Goal: Task Accomplishment & Management: Manage account settings

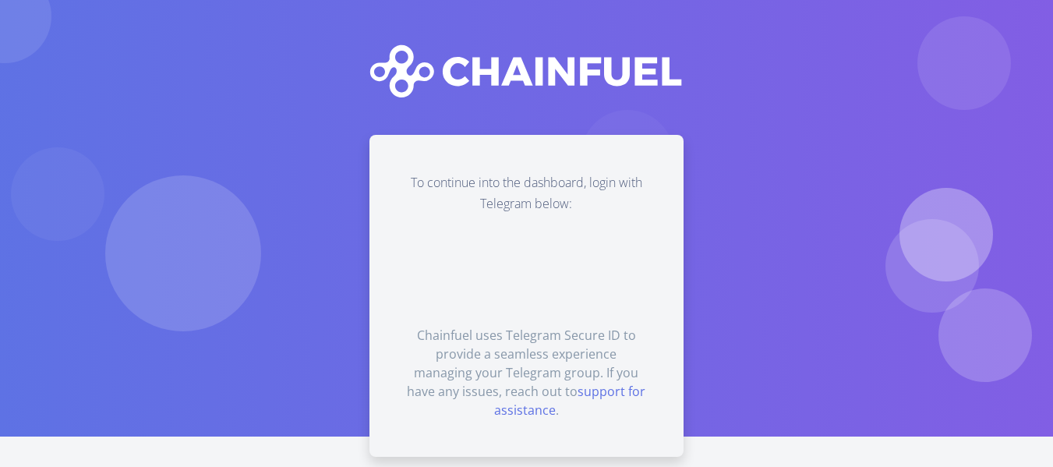
scroll to position [51, 0]
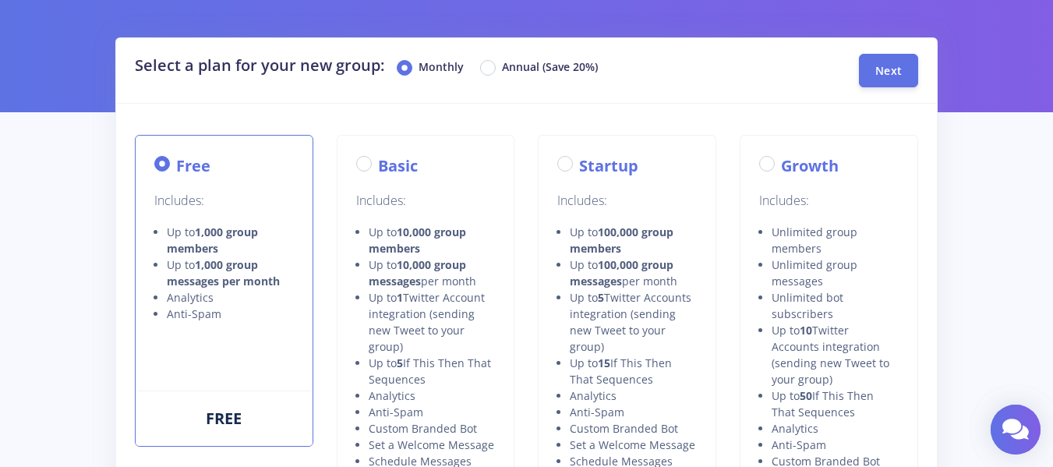
scroll to position [79, 0]
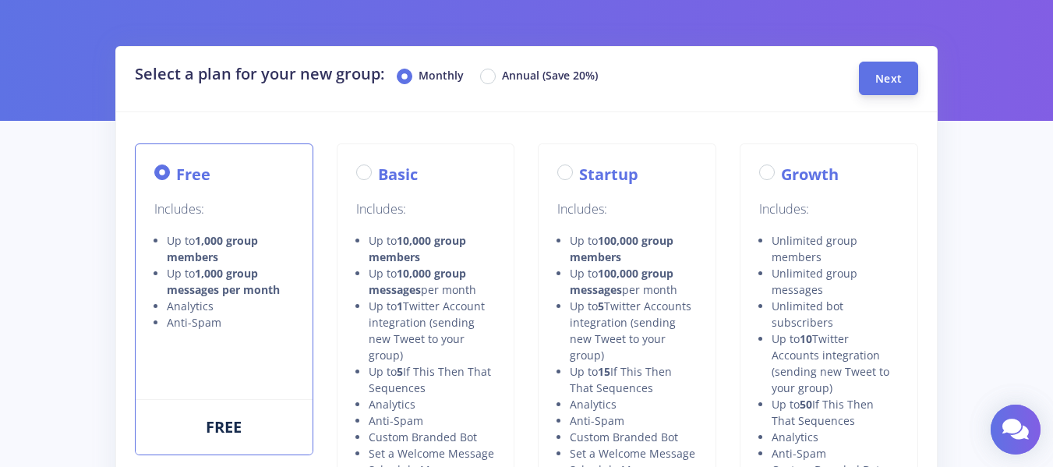
click at [884, 77] on span "Next" at bounding box center [888, 78] width 26 height 15
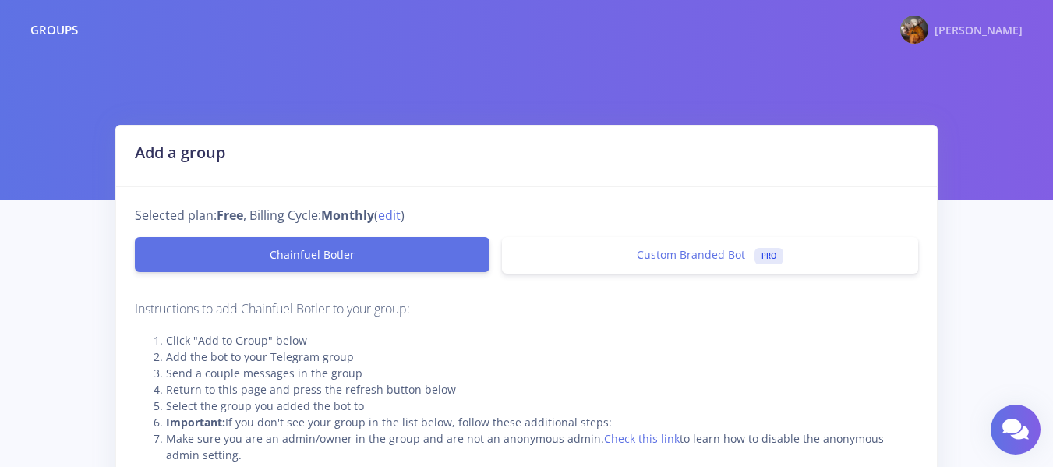
click at [1003, 23] on span "Gifty" at bounding box center [978, 30] width 88 height 15
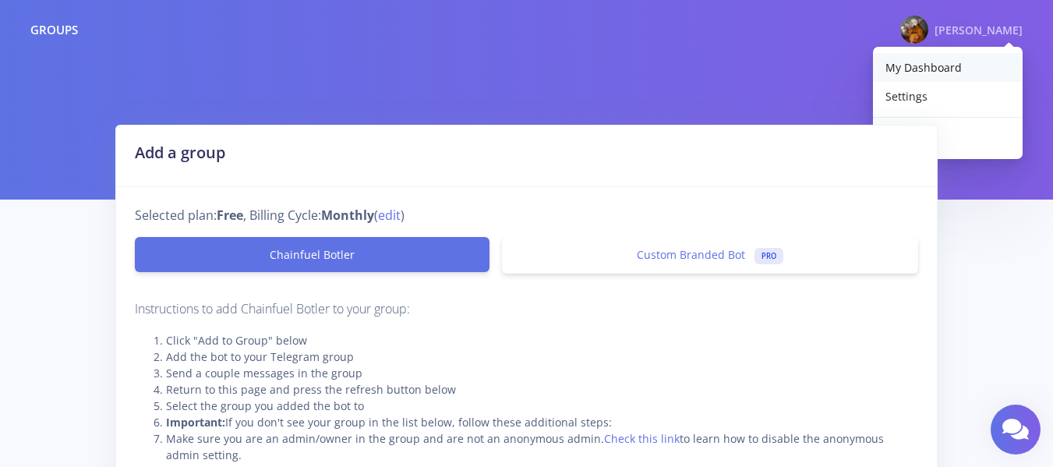
click at [916, 62] on span "My Dashboard" at bounding box center [923, 67] width 76 height 15
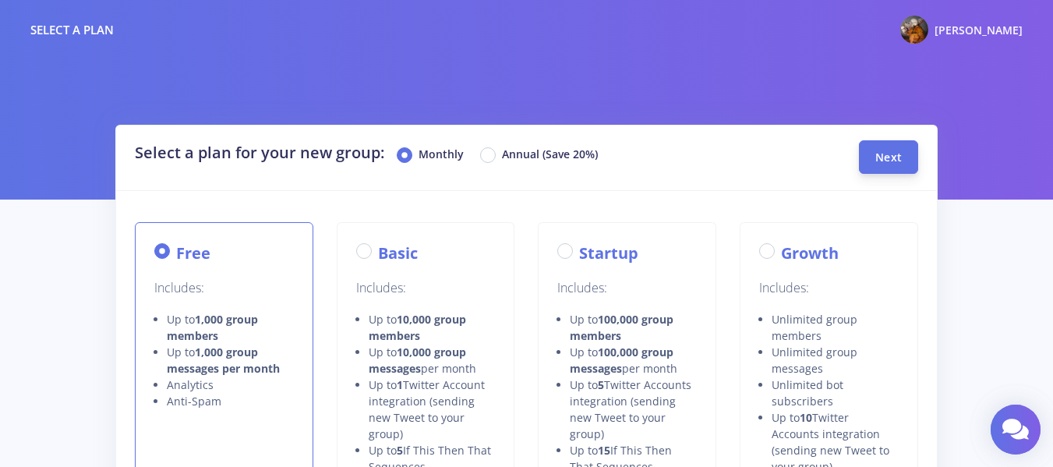
click at [905, 148] on button "Next" at bounding box center [888, 157] width 59 height 34
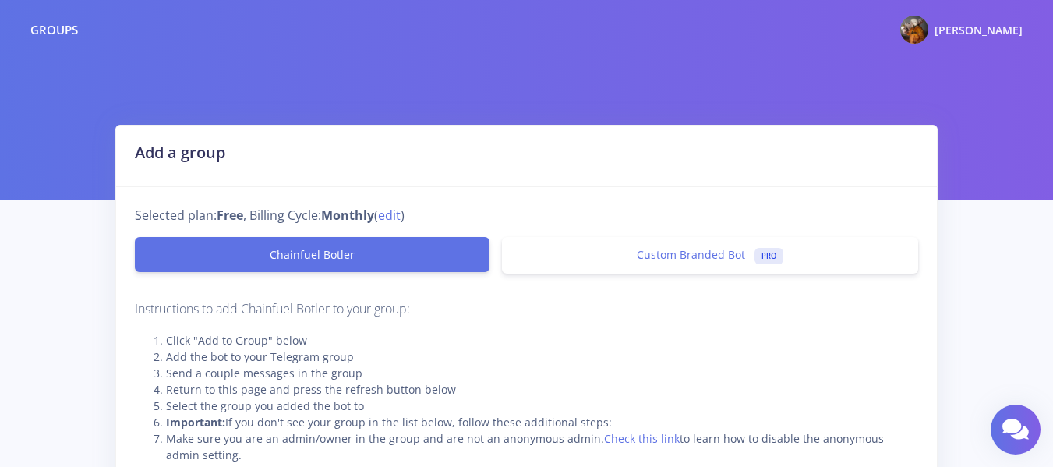
scroll to position [88, 0]
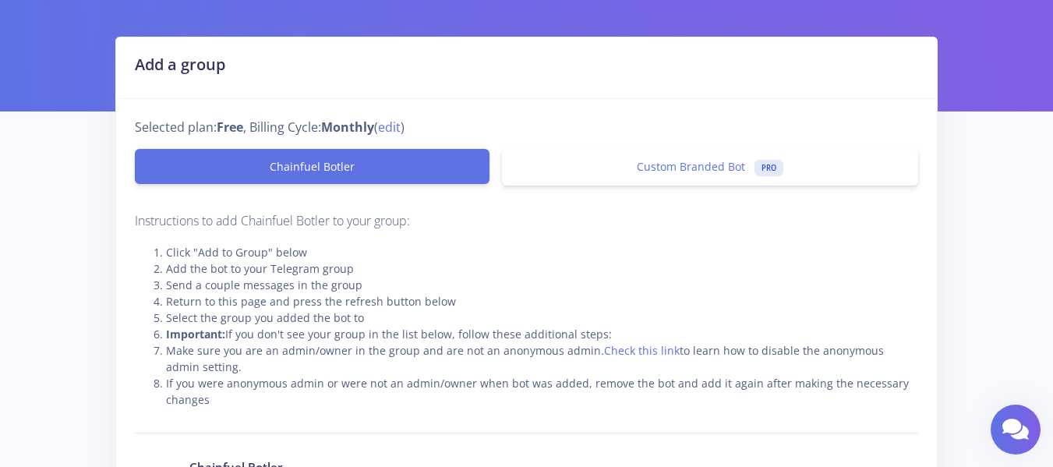
click at [386, 162] on link "Chainfuel Botler" at bounding box center [312, 166] width 355 height 35
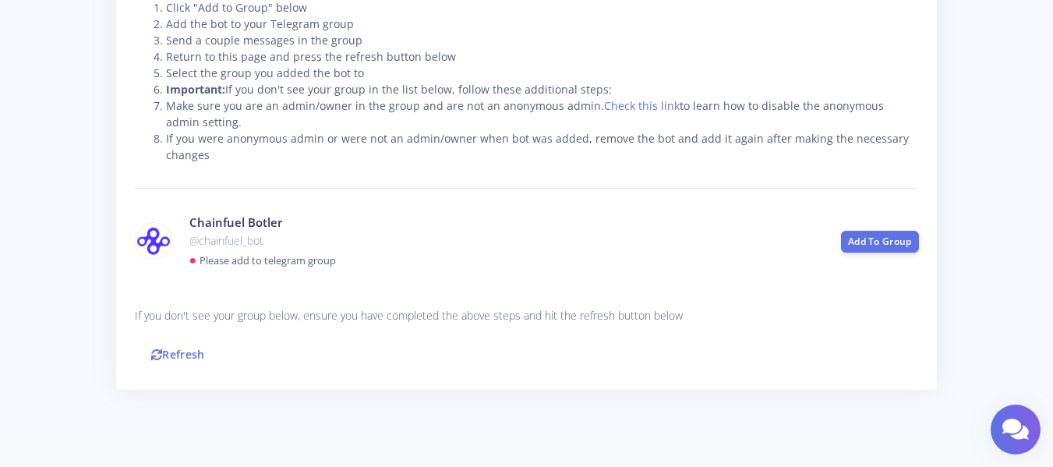
scroll to position [333, 0]
click at [888, 236] on link "Add To Group" at bounding box center [880, 240] width 78 height 22
click at [199, 355] on link "Refresh" at bounding box center [178, 354] width 86 height 34
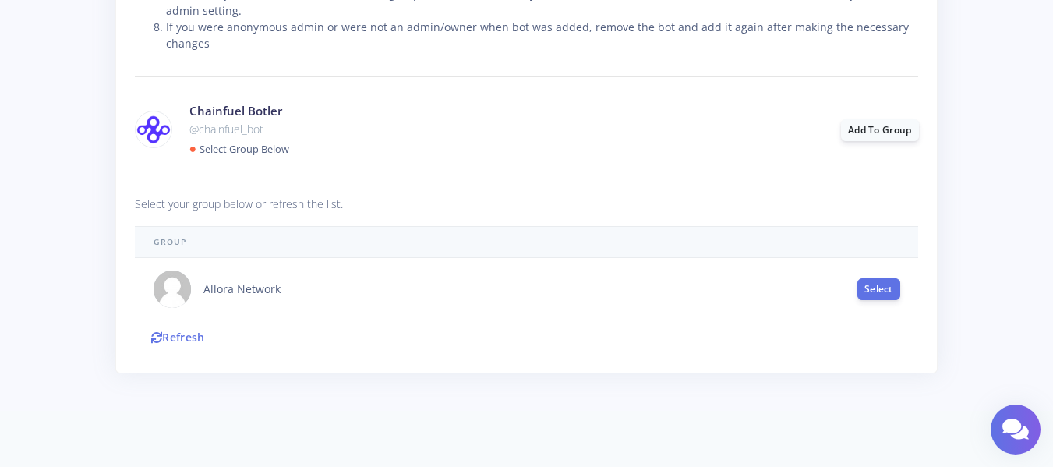
scroll to position [445, 0]
click at [864, 291] on button "Select" at bounding box center [878, 288] width 43 height 22
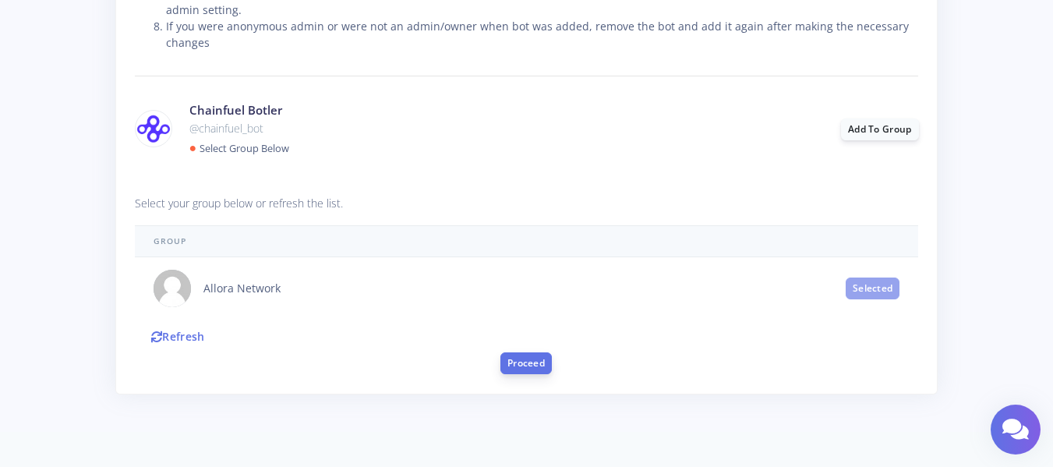
click at [526, 362] on button "Proceed" at bounding box center [525, 363] width 51 height 22
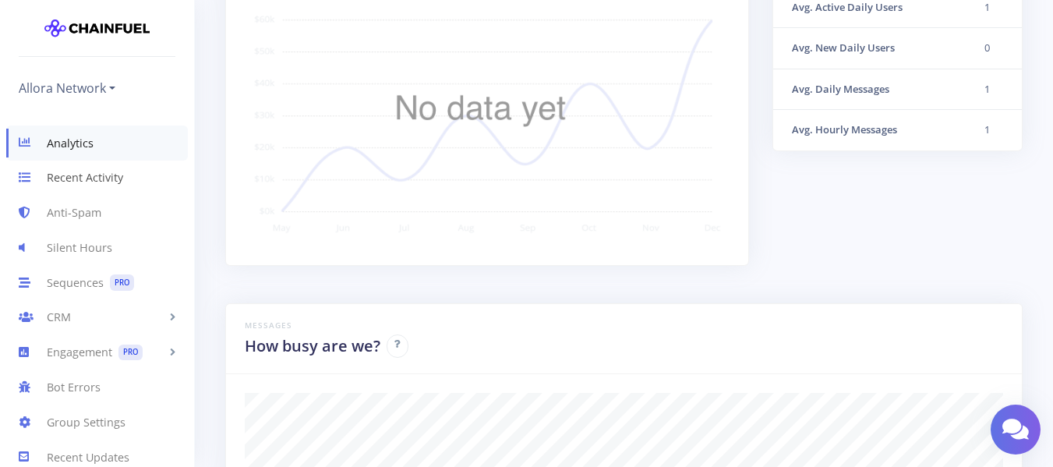
click at [101, 184] on link "Recent Activity" at bounding box center [97, 178] width 194 height 35
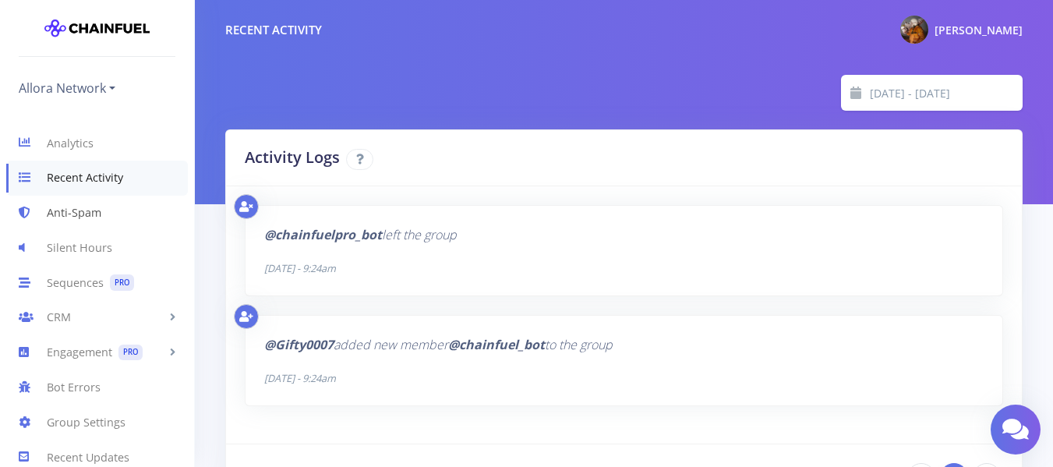
click at [76, 215] on link "Anti-Spam" at bounding box center [97, 213] width 194 height 35
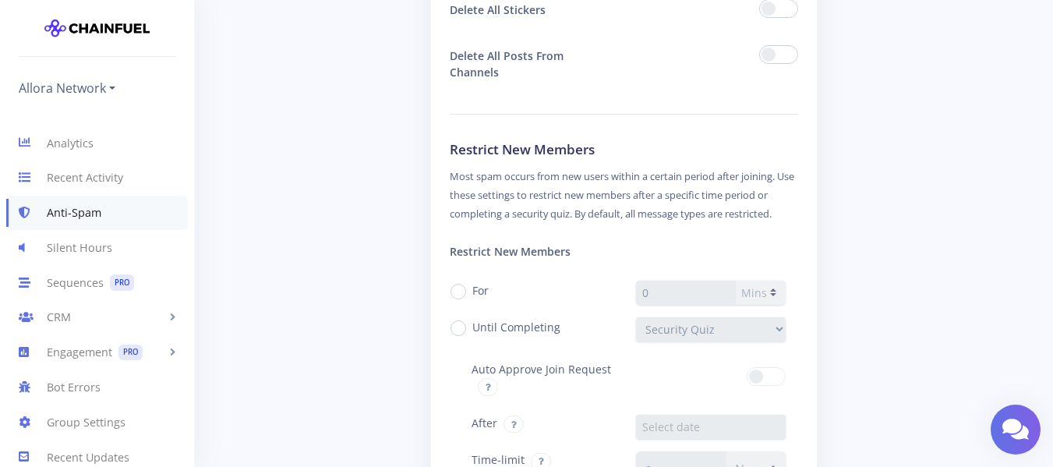
scroll to position [1540, 0]
click at [472, 326] on label "Until Completing" at bounding box center [516, 326] width 88 height 16
click at [472, 326] on input "Until Completing" at bounding box center [477, 321] width 10 height 10
radio input "true"
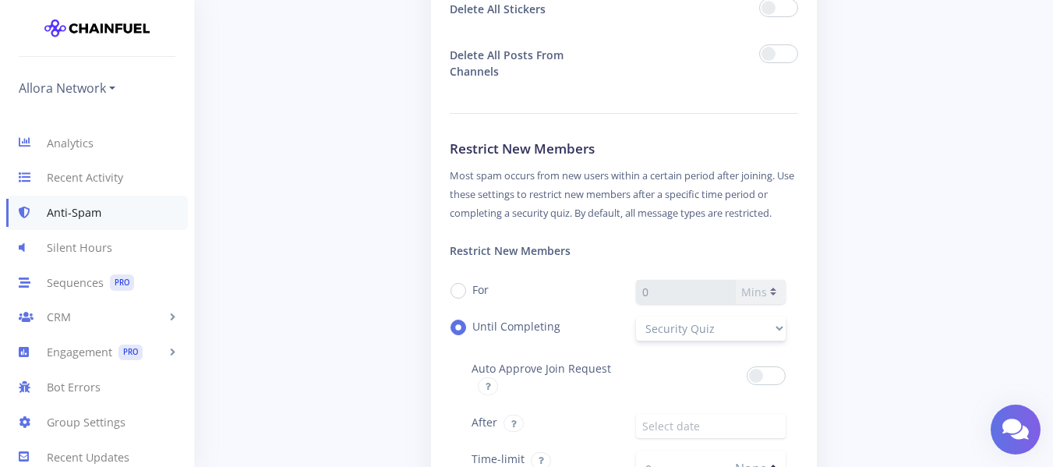
click at [704, 323] on select "Security Quiz" at bounding box center [711, 328] width 150 height 24
click at [636, 316] on select "Security Quiz" at bounding box center [711, 328] width 150 height 24
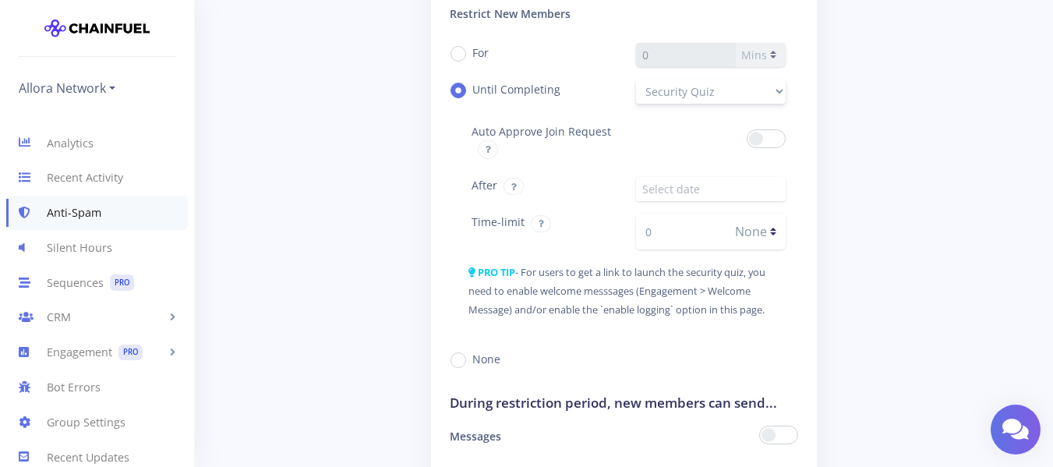
scroll to position [1776, 0]
click at [682, 87] on select "Security Quiz" at bounding box center [711, 92] width 150 height 24
click at [636, 80] on select "Security Quiz" at bounding box center [711, 92] width 150 height 24
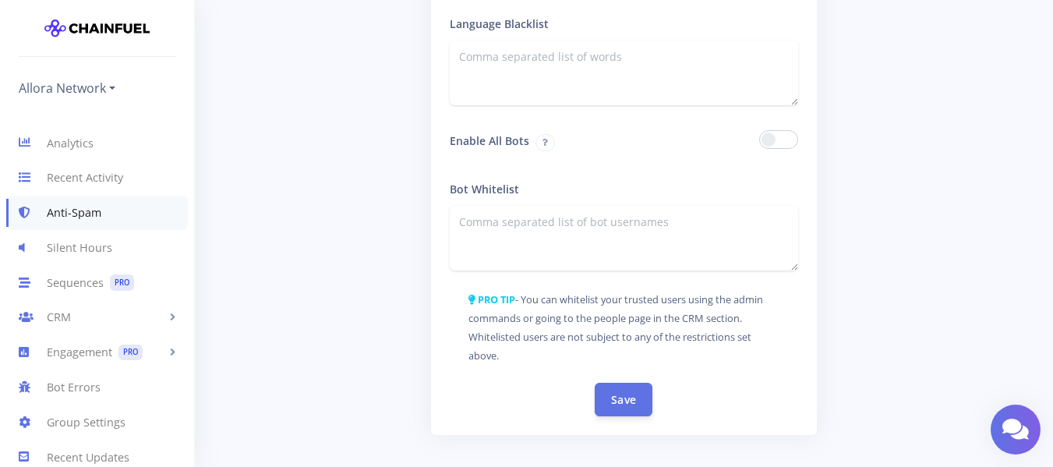
scroll to position [2740, 0]
click at [615, 397] on button "Save" at bounding box center [623, 398] width 58 height 34
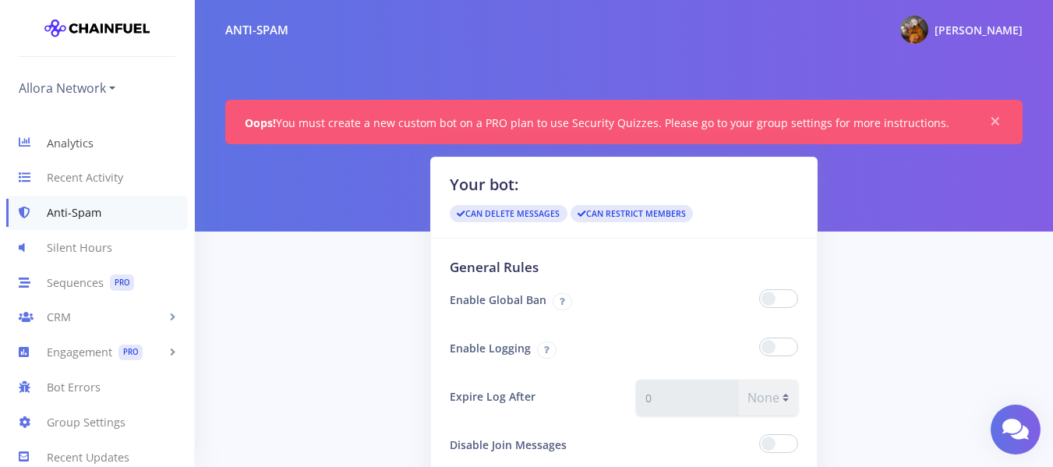
click at [68, 152] on link "Analytics" at bounding box center [97, 142] width 194 height 35
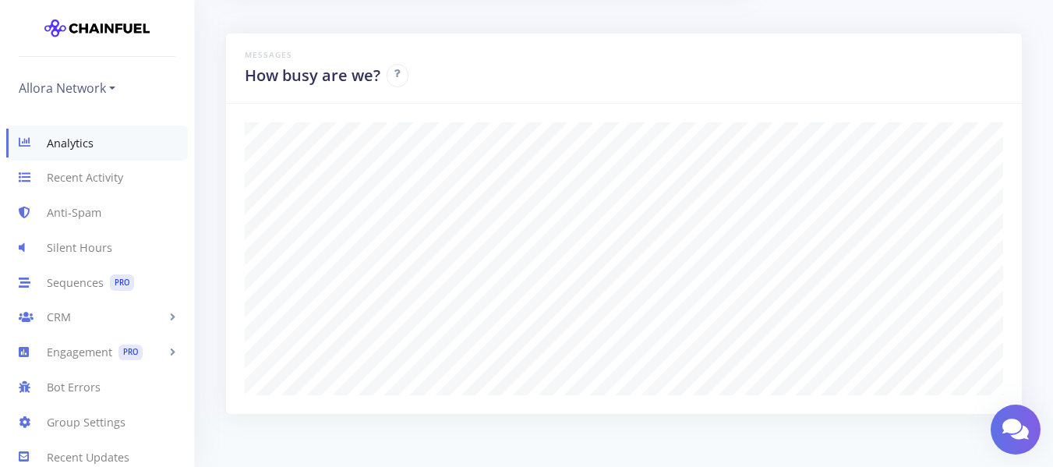
scroll to position [654, 0]
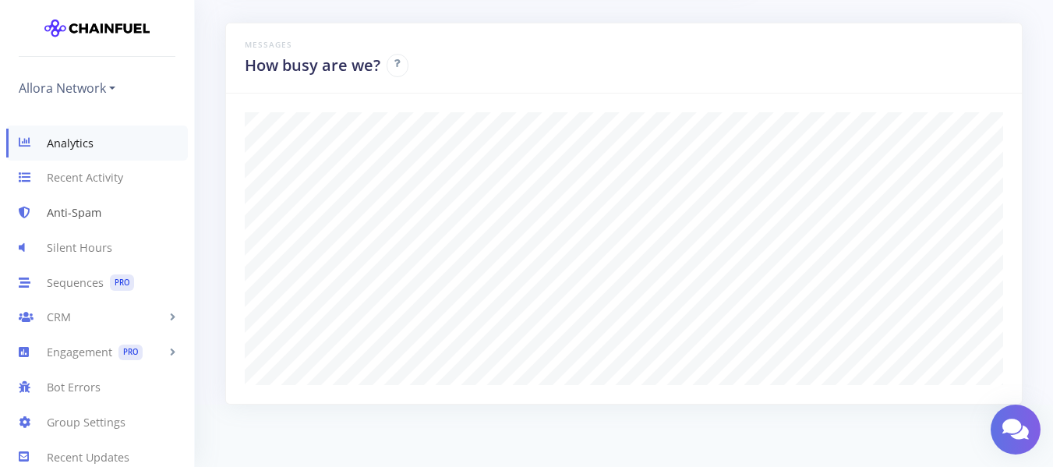
click at [125, 216] on link "Anti-Spam" at bounding box center [97, 213] width 194 height 35
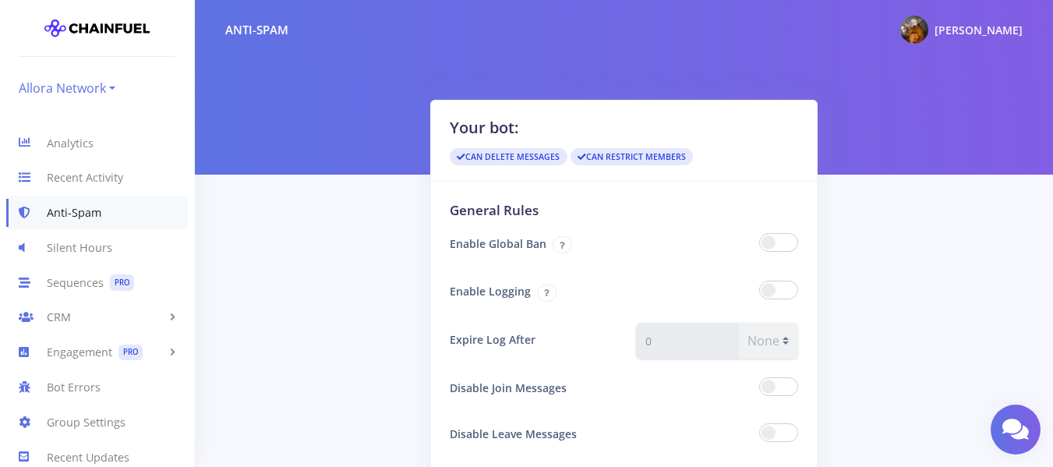
click at [101, 90] on link "Allora Network" at bounding box center [67, 88] width 97 height 25
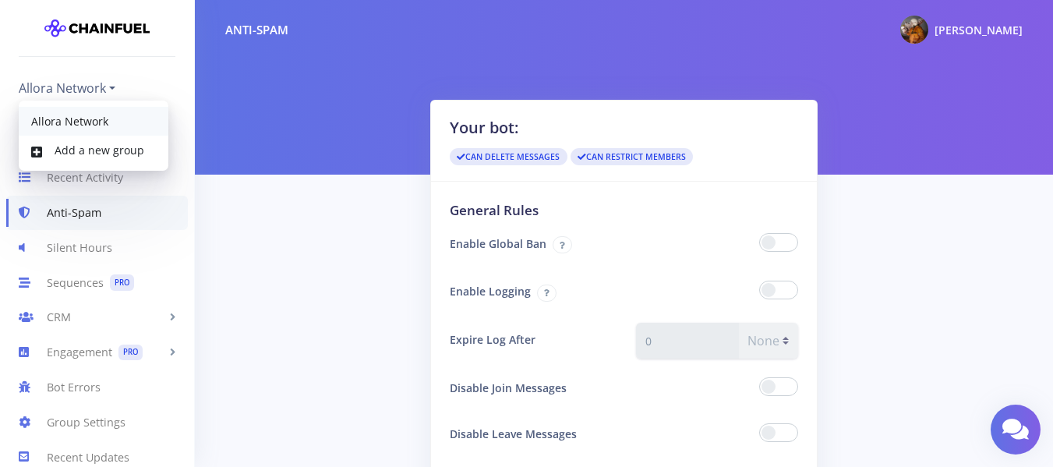
click at [79, 130] on link "Allora Network" at bounding box center [94, 121] width 150 height 29
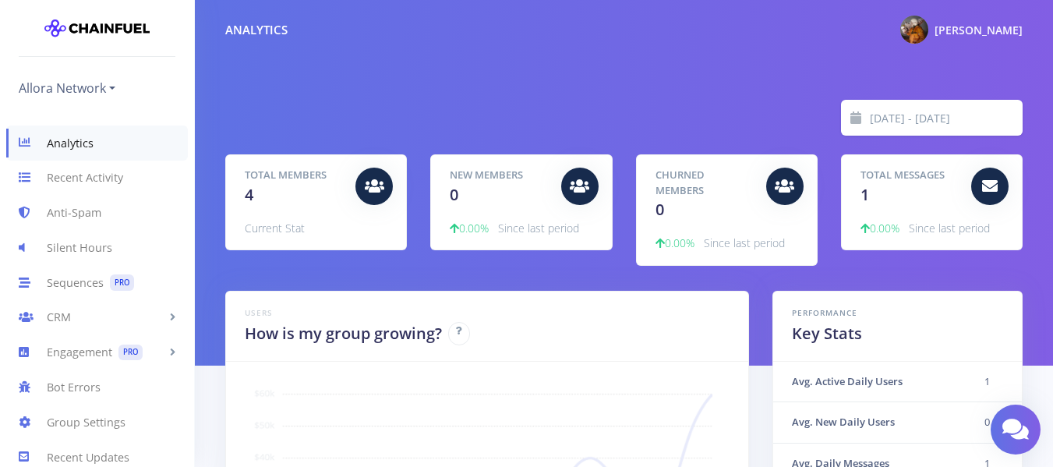
click at [93, 28] on img at bounding box center [96, 27] width 105 height 31
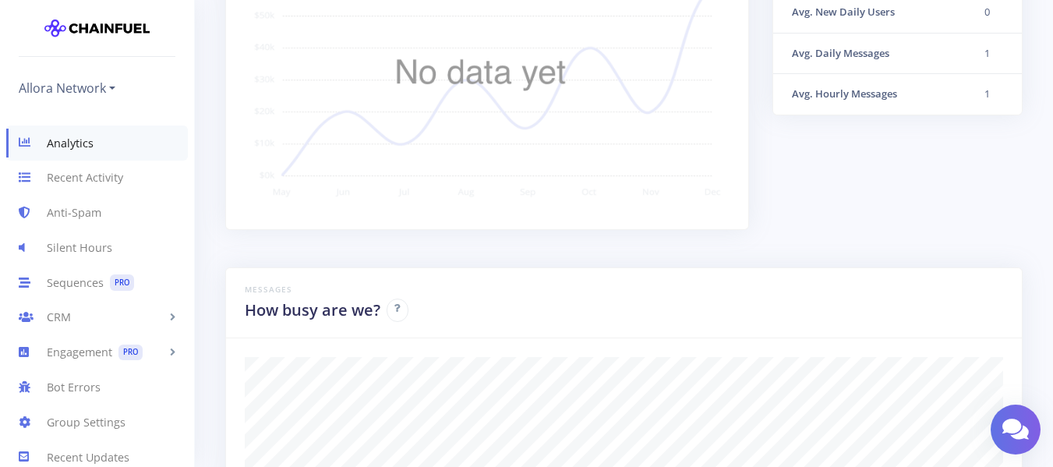
scroll to position [654, 0]
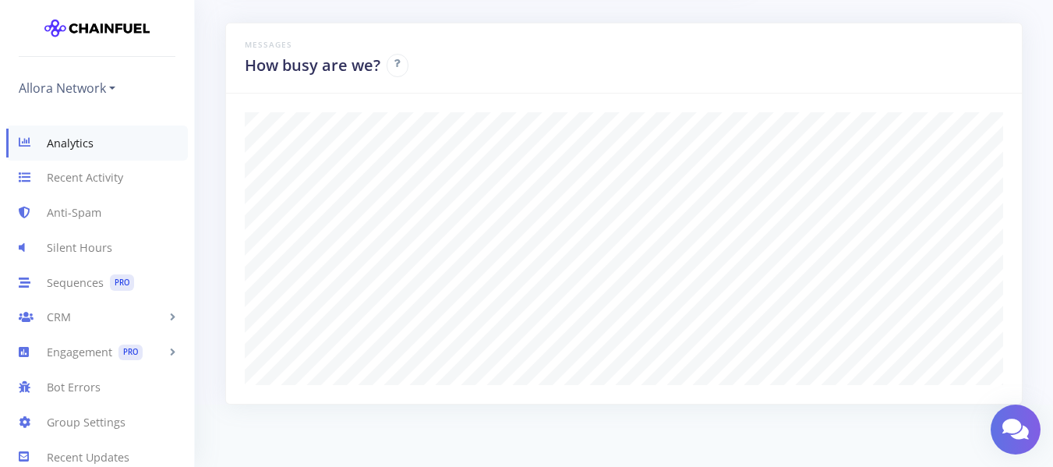
click at [109, 32] on img at bounding box center [96, 27] width 105 height 31
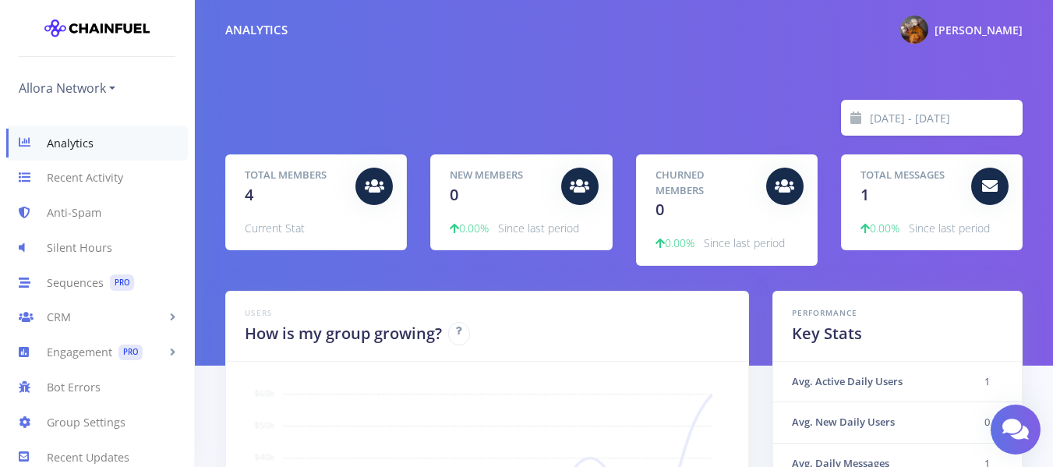
click at [109, 32] on img at bounding box center [96, 27] width 105 height 31
click at [97, 87] on link "Allora Network" at bounding box center [67, 88] width 97 height 25
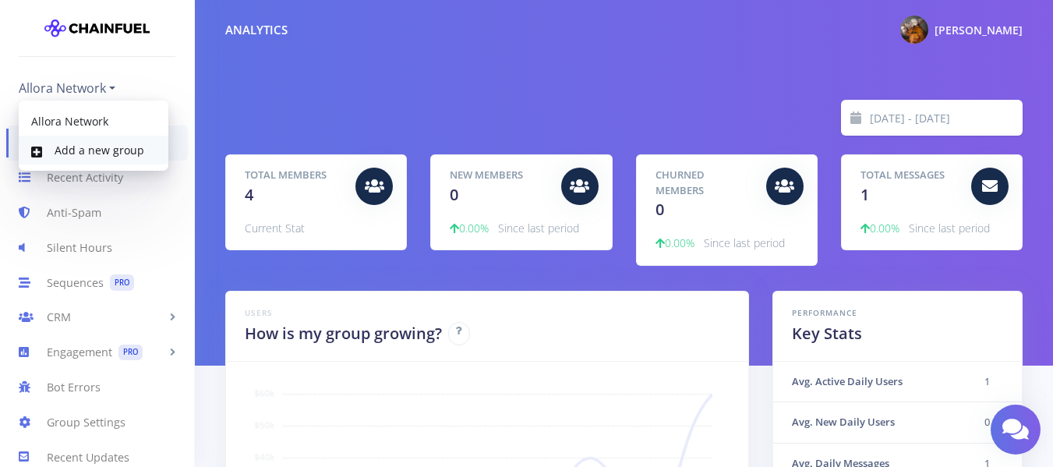
click at [81, 157] on link "Add a new group" at bounding box center [94, 150] width 150 height 29
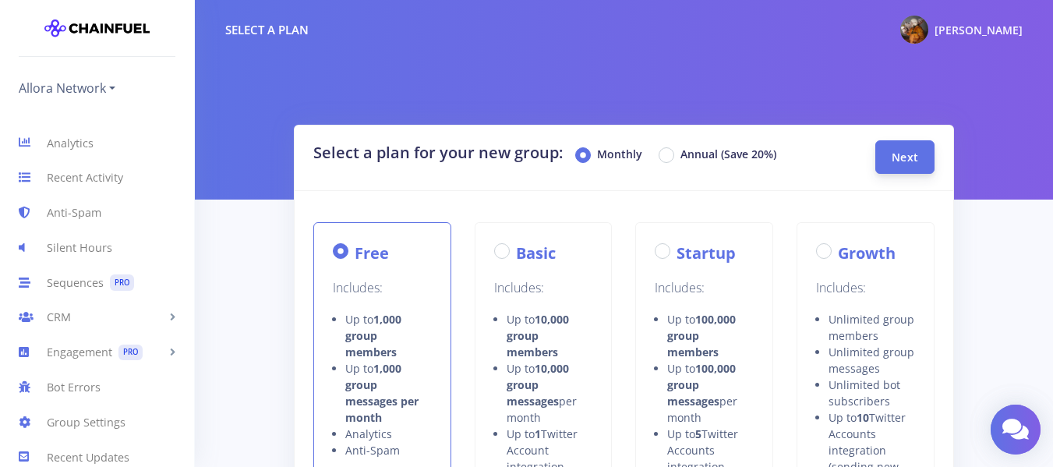
click at [908, 160] on span "Next" at bounding box center [904, 157] width 26 height 15
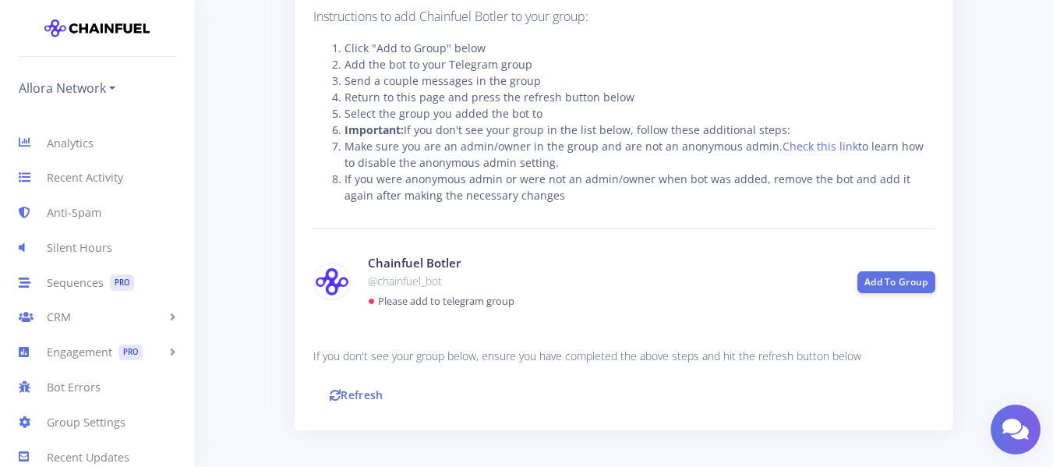
scroll to position [356, 0]
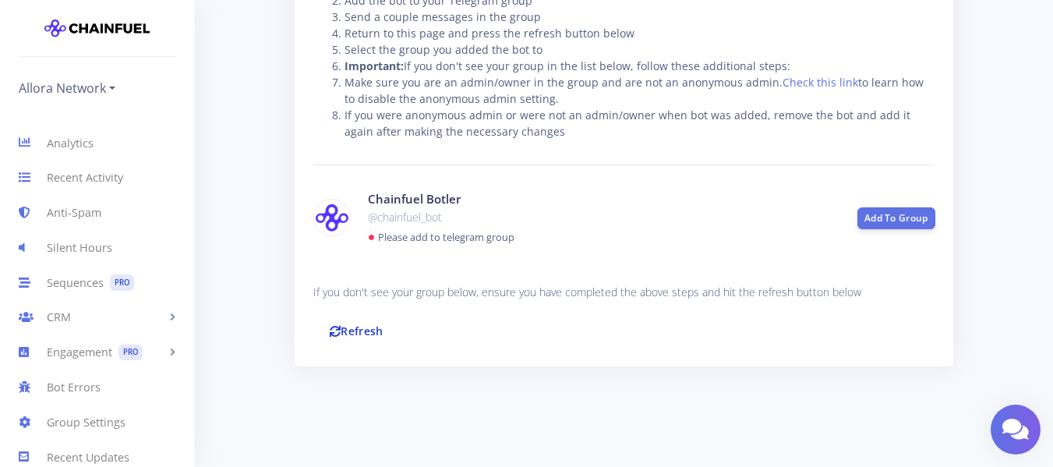
click at [358, 333] on link "Refresh" at bounding box center [356, 331] width 86 height 34
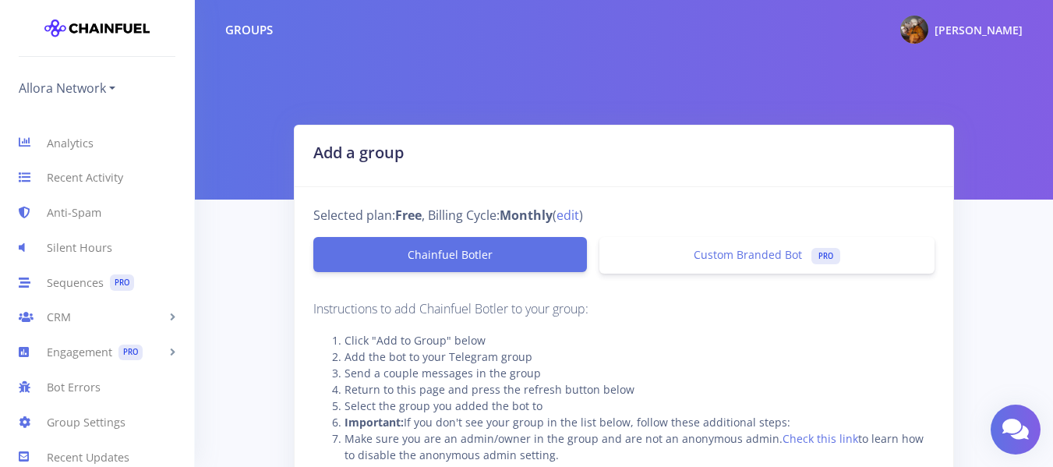
scroll to position [356, 0]
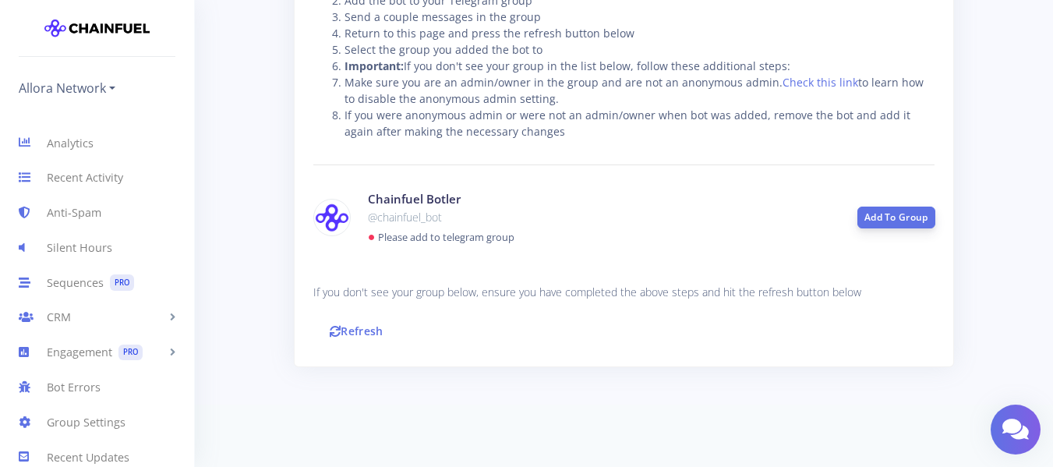
click at [908, 219] on link "Add To Group" at bounding box center [896, 217] width 78 height 22
click at [360, 335] on link "Refresh" at bounding box center [356, 331] width 86 height 34
